Goal: Task Accomplishment & Management: Manage account settings

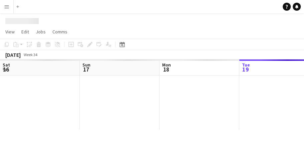
scroll to position [0, 160]
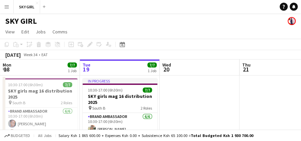
click at [7, 7] on app-icon "Menu" at bounding box center [6, 6] width 5 height 5
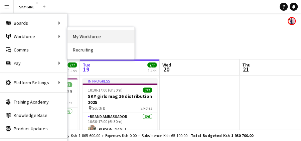
click at [78, 37] on link "My Workforce" at bounding box center [100, 36] width 67 height 13
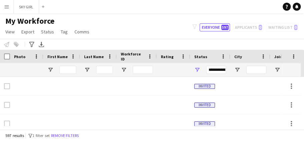
click at [8, 8] on app-icon "Menu" at bounding box center [6, 6] width 5 height 5
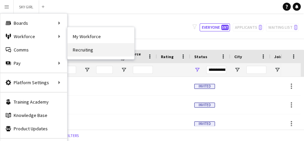
click at [86, 49] on link "Recruiting" at bounding box center [100, 49] width 67 height 13
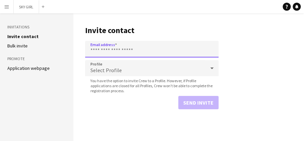
click at [103, 47] on input "Email address" at bounding box center [152, 49] width 134 height 17
paste input "**********"
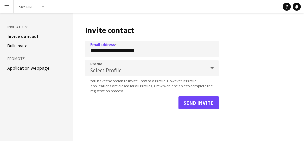
type input "**********"
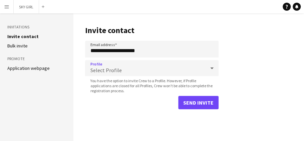
click at [212, 67] on icon at bounding box center [212, 67] width 8 height 13
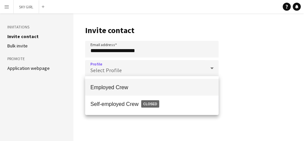
click at [130, 86] on span "Employed Crew" at bounding box center [152, 87] width 123 height 6
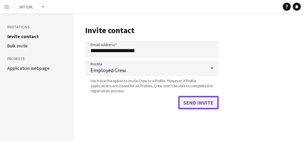
click at [198, 102] on button "Send invite" at bounding box center [198, 102] width 40 height 13
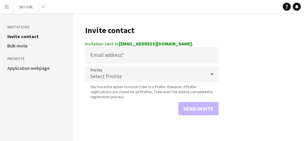
click at [8, 7] on app-icon "Menu" at bounding box center [6, 6] width 5 height 5
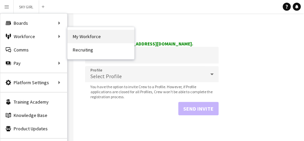
click at [84, 36] on link "My Workforce" at bounding box center [100, 36] width 67 height 13
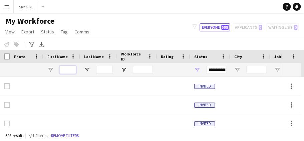
click at [63, 69] on input "First Name Filter Input" at bounding box center [67, 70] width 17 height 8
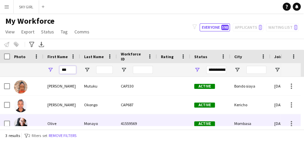
type input "***"
click at [98, 123] on div "Monayo" at bounding box center [98, 123] width 37 height 18
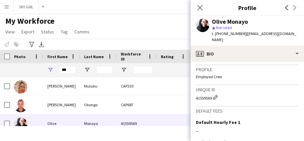
scroll to position [313, 0]
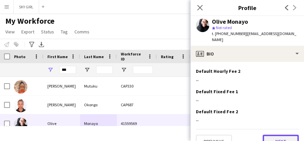
click at [269, 135] on button "Next" at bounding box center [281, 141] width 36 height 13
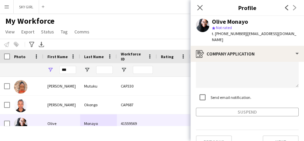
scroll to position [98, 0]
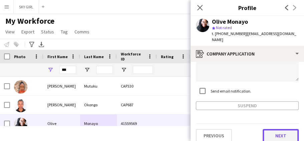
click at [270, 129] on button "Next" at bounding box center [281, 135] width 36 height 13
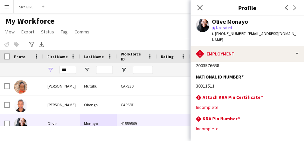
scroll to position [61, 0]
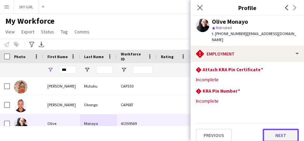
click at [269, 129] on button "Next" at bounding box center [281, 135] width 36 height 13
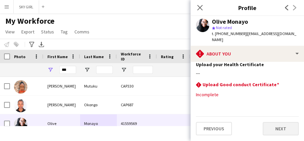
scroll to position [0, 0]
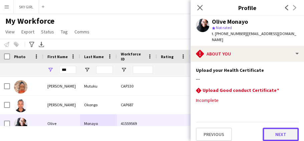
click at [270, 128] on button "Next" at bounding box center [281, 134] width 36 height 13
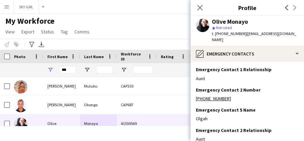
scroll to position [78, 0]
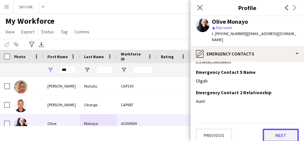
click at [265, 130] on button "Next" at bounding box center [281, 135] width 36 height 13
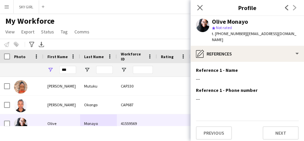
click at [262, 128] on div "Previous Next" at bounding box center [247, 130] width 103 height 19
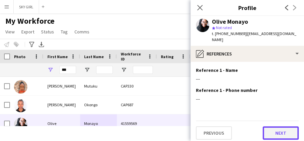
click at [270, 128] on button "Next" at bounding box center [281, 132] width 36 height 13
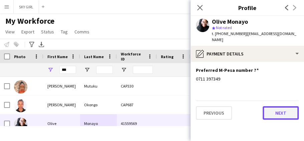
click at [272, 108] on button "Next" at bounding box center [281, 112] width 36 height 13
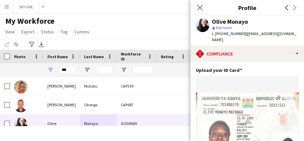
scroll to position [256, 0]
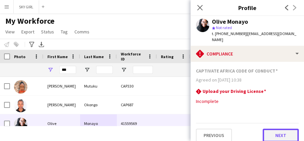
click at [264, 129] on button "Next" at bounding box center [281, 135] width 36 height 13
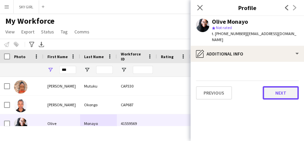
click at [273, 86] on button "Next" at bounding box center [281, 92] width 36 height 13
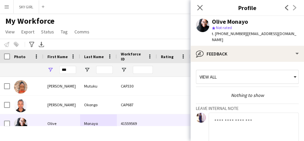
scroll to position [74, 0]
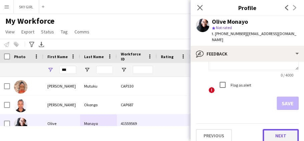
click at [267, 129] on button "Next" at bounding box center [281, 135] width 36 height 13
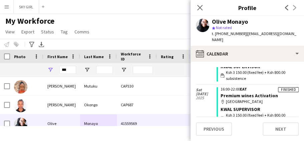
scroll to position [156, 0]
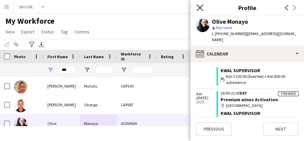
click at [201, 7] on icon "Close pop-in" at bounding box center [200, 7] width 6 height 6
